Goal: Task Accomplishment & Management: Use online tool/utility

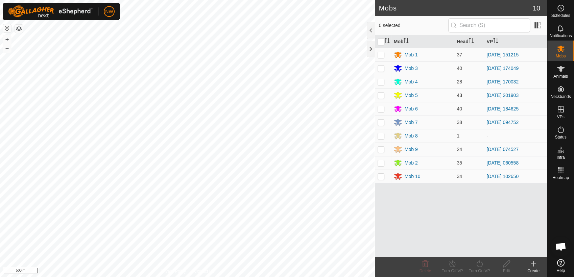
click at [382, 95] on p-checkbox at bounding box center [381, 95] width 7 height 5
checkbox input "true"
click at [453, 265] on line at bounding box center [452, 264] width 5 height 5
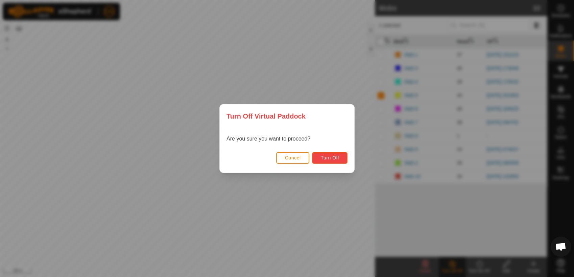
click at [325, 155] on button "Turn Off" at bounding box center [330, 158] width 36 height 12
